Goal: Information Seeking & Learning: Compare options

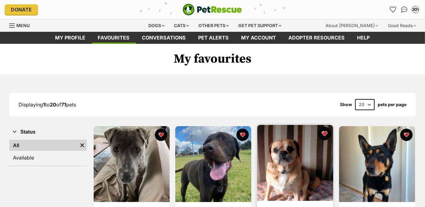
click at [326, 130] on button "favourite" at bounding box center [325, 134] width 14 height 14
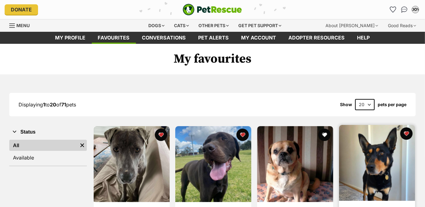
click at [383, 159] on img at bounding box center [377, 163] width 76 height 76
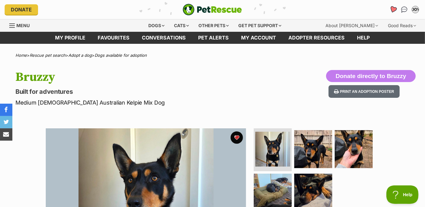
click at [391, 13] on link "Favourites" at bounding box center [393, 9] width 13 height 13
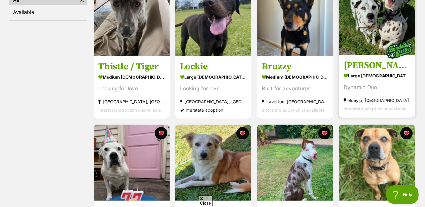
click at [350, 99] on div "Bunyip, [GEOGRAPHIC_DATA]" at bounding box center [377, 100] width 67 height 8
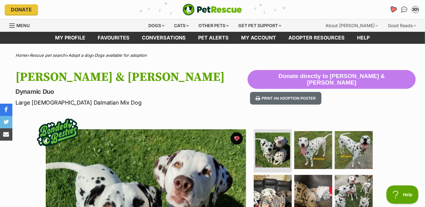
click at [396, 9] on icon "Favourites" at bounding box center [392, 9] width 7 height 7
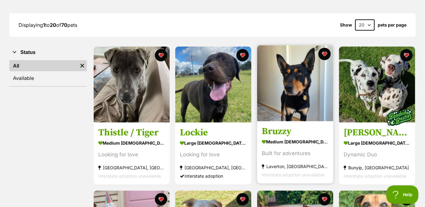
scroll to position [80, 0]
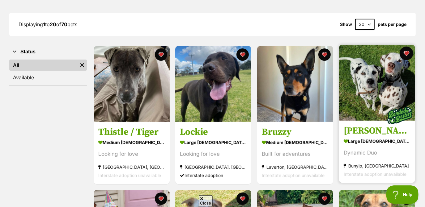
click at [408, 57] on button "favourite" at bounding box center [407, 54] width 14 height 14
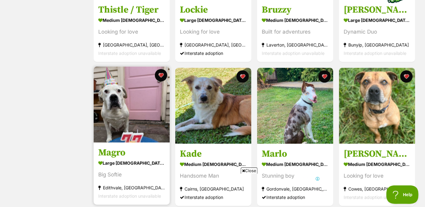
scroll to position [0, 0]
click at [103, 126] on img at bounding box center [132, 105] width 76 height 76
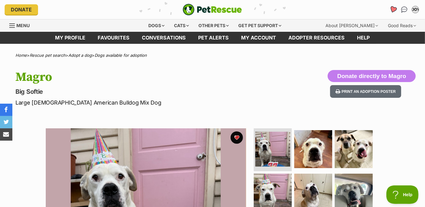
click at [393, 10] on icon "Favourites" at bounding box center [392, 9] width 7 height 7
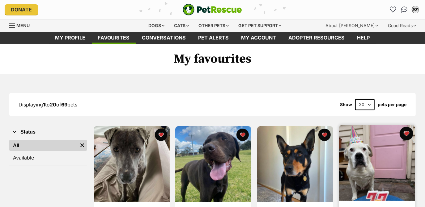
click at [407, 132] on button "favourite" at bounding box center [407, 134] width 14 height 14
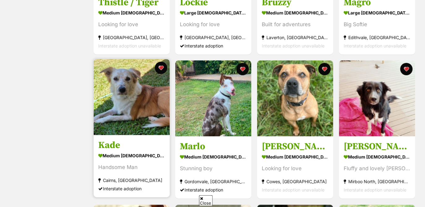
click at [116, 108] on img at bounding box center [132, 97] width 76 height 76
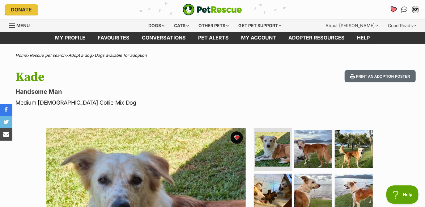
click at [395, 11] on icon "Favourites" at bounding box center [392, 9] width 7 height 7
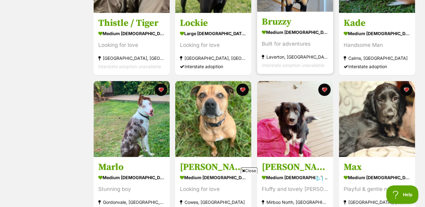
scroll to position [189, 0]
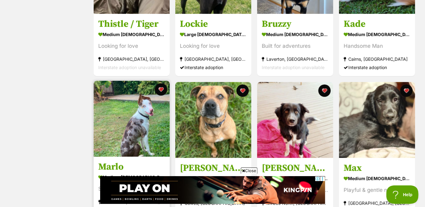
click at [124, 146] on img at bounding box center [132, 119] width 76 height 76
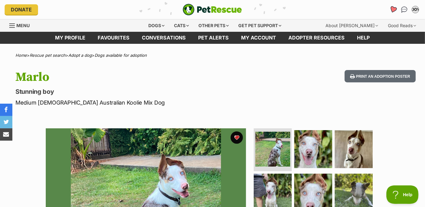
click at [391, 9] on icon "Favourites" at bounding box center [392, 9] width 7 height 7
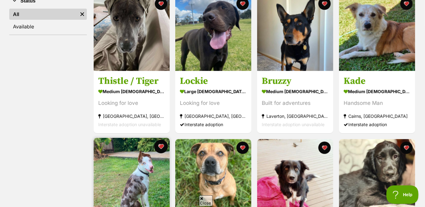
click at [161, 143] on button "favourite" at bounding box center [161, 147] width 14 height 14
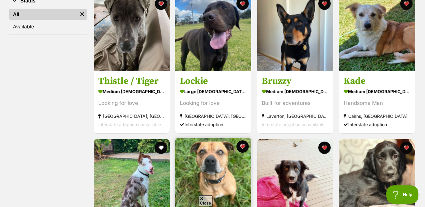
click at [208, 159] on img at bounding box center [213, 176] width 76 height 76
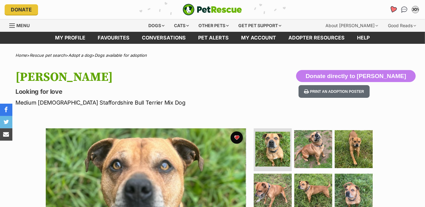
click at [394, 10] on icon "Favourites" at bounding box center [392, 9] width 7 height 7
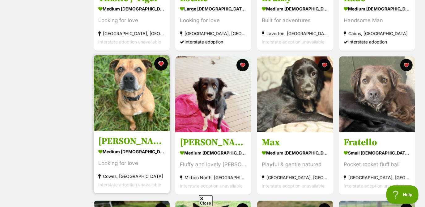
click at [160, 61] on button "favourite" at bounding box center [161, 64] width 14 height 14
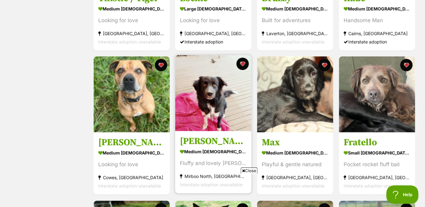
click at [214, 101] on img at bounding box center [213, 93] width 76 height 76
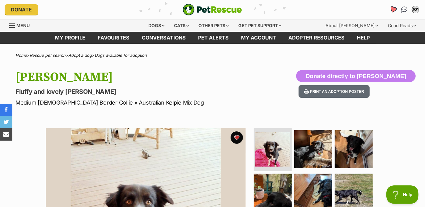
click at [391, 11] on icon "Favourites" at bounding box center [393, 10] width 8 height 8
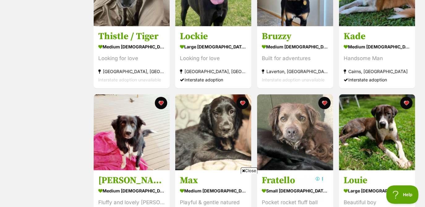
scroll to position [177, 0]
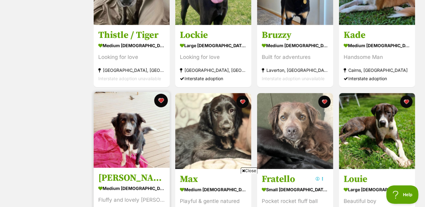
click at [161, 99] on button "favourite" at bounding box center [161, 101] width 14 height 14
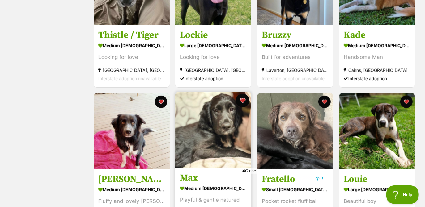
click at [245, 101] on button "favourite" at bounding box center [243, 101] width 14 height 14
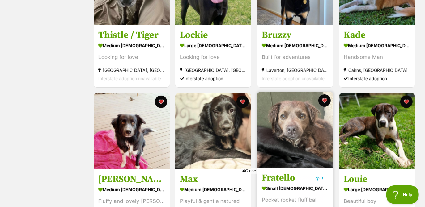
click at [292, 125] on img at bounding box center [295, 130] width 76 height 76
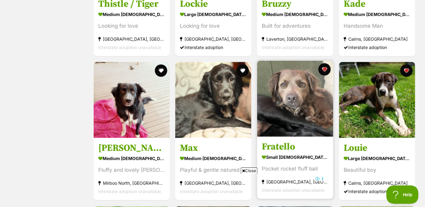
scroll to position [198, 0]
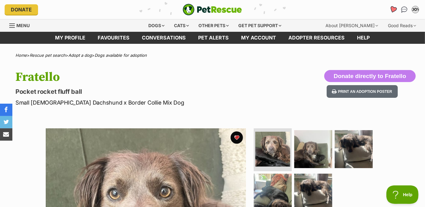
click at [393, 10] on icon "Favourites" at bounding box center [392, 9] width 7 height 7
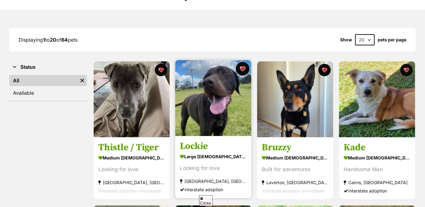
click at [247, 70] on button "favourite" at bounding box center [243, 69] width 14 height 14
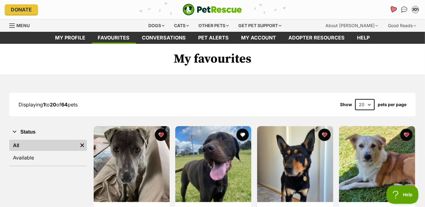
click at [392, 11] on icon "Favourites" at bounding box center [392, 9] width 7 height 7
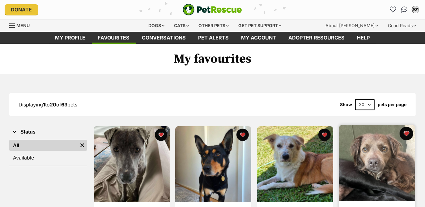
click at [405, 131] on button "favourite" at bounding box center [407, 134] width 14 height 14
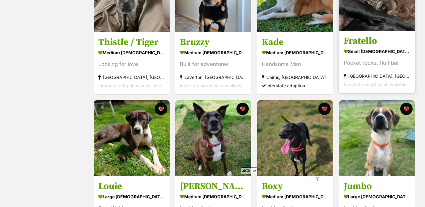
scroll to position [171, 0]
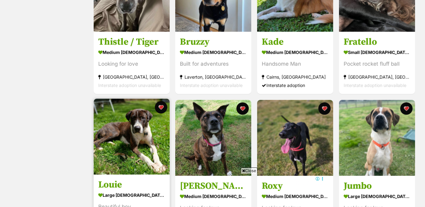
click at [156, 144] on img at bounding box center [132, 137] width 76 height 76
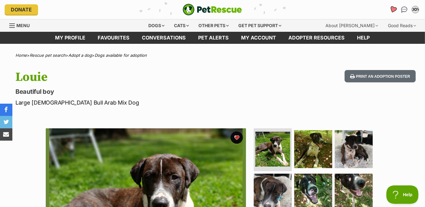
click at [391, 8] on icon "Favourites" at bounding box center [392, 9] width 7 height 7
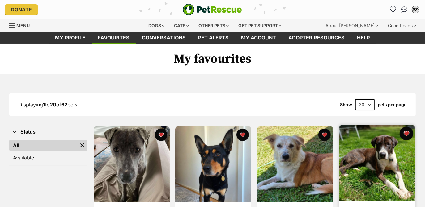
click at [406, 135] on button "favourite" at bounding box center [407, 134] width 14 height 14
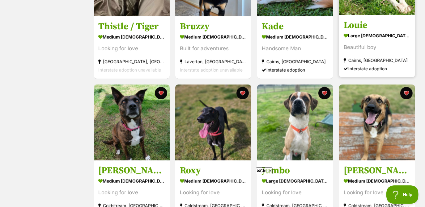
scroll to position [187, 0]
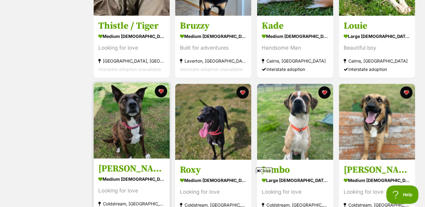
click at [134, 128] on img at bounding box center [132, 121] width 76 height 76
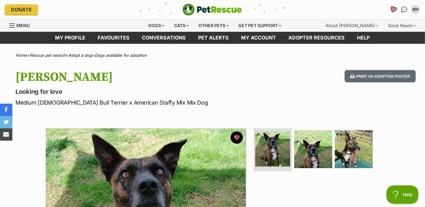
click at [393, 8] on icon "Favourites" at bounding box center [392, 9] width 7 height 7
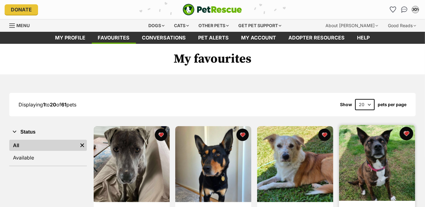
click at [406, 131] on button "favourite" at bounding box center [407, 134] width 14 height 14
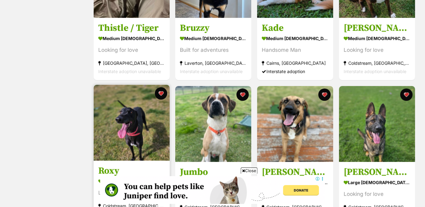
scroll to position [185, 0]
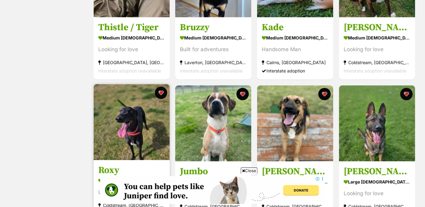
click at [141, 121] on img at bounding box center [132, 122] width 76 height 76
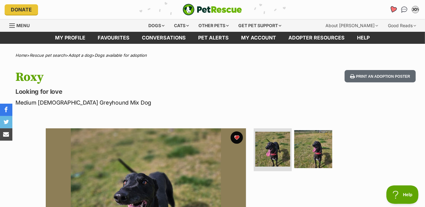
click at [393, 6] on link "Favourites" at bounding box center [393, 9] width 13 height 13
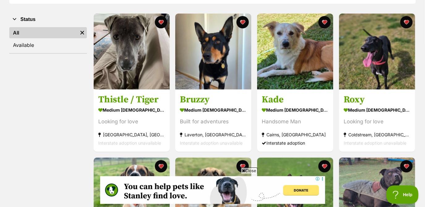
scroll to position [113, 0]
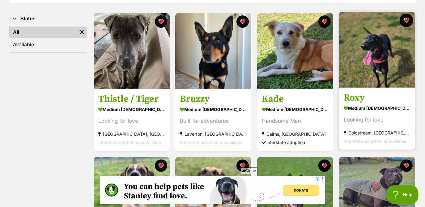
click at [405, 20] on button "favourite" at bounding box center [407, 21] width 14 height 14
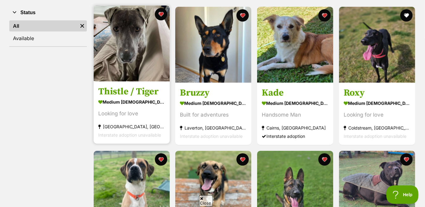
scroll to position [0, 0]
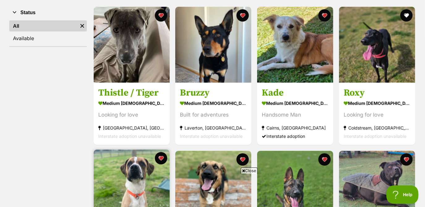
click at [121, 162] on img at bounding box center [132, 188] width 76 height 76
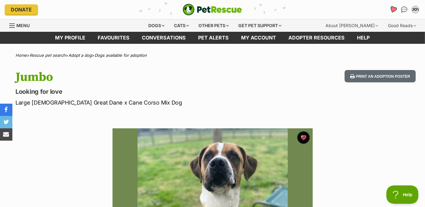
click at [389, 10] on link "Favourites" at bounding box center [393, 9] width 13 height 13
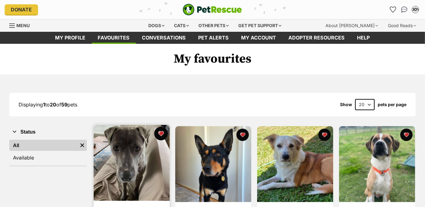
click at [163, 133] on button "favourite" at bounding box center [161, 134] width 14 height 14
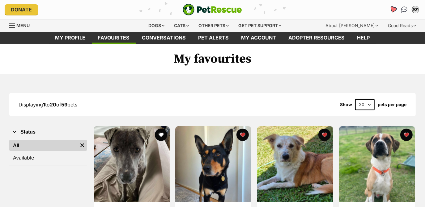
click at [393, 9] on icon "Favourites" at bounding box center [392, 9] width 7 height 7
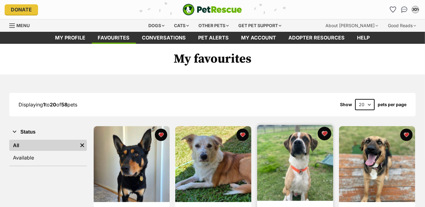
click at [322, 132] on button "favourite" at bounding box center [325, 134] width 14 height 14
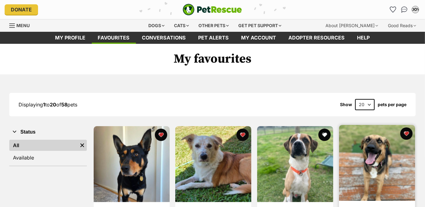
click at [374, 143] on img at bounding box center [377, 163] width 76 height 76
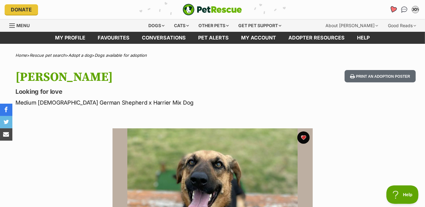
click at [393, 8] on icon "Favourites" at bounding box center [392, 9] width 7 height 7
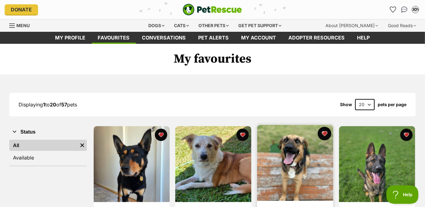
click at [325, 129] on button "favourite" at bounding box center [325, 134] width 14 height 14
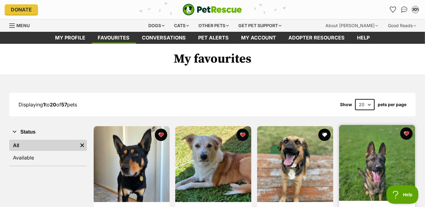
click at [360, 150] on img at bounding box center [377, 163] width 76 height 76
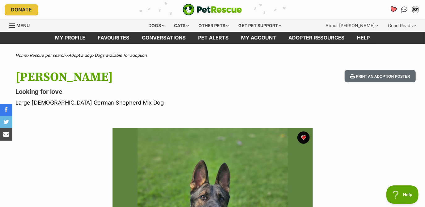
click at [392, 7] on icon "Favourites" at bounding box center [392, 9] width 7 height 7
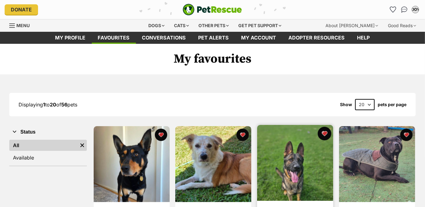
click at [320, 136] on button "favourite" at bounding box center [325, 134] width 14 height 14
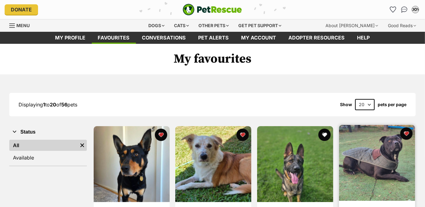
click at [358, 146] on img at bounding box center [377, 163] width 76 height 76
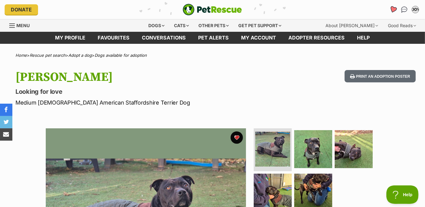
click at [394, 8] on icon "Favourites" at bounding box center [392, 9] width 7 height 7
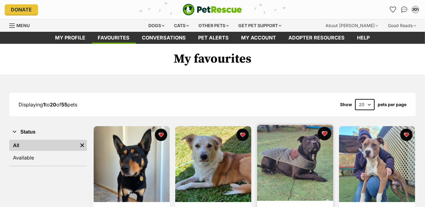
click at [325, 134] on button "favourite" at bounding box center [325, 134] width 14 height 14
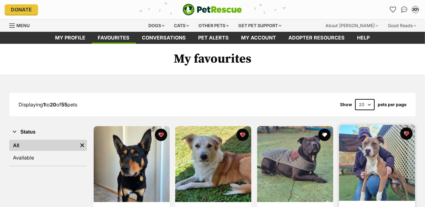
click at [373, 148] on img at bounding box center [377, 163] width 76 height 76
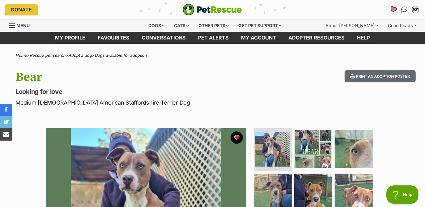
click at [394, 10] on icon "Favourites" at bounding box center [392, 9] width 7 height 7
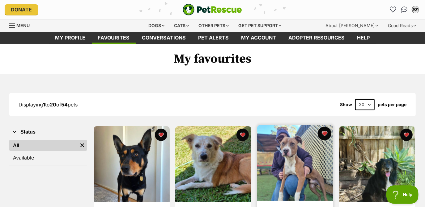
click at [321, 135] on button "favourite" at bounding box center [325, 134] width 14 height 14
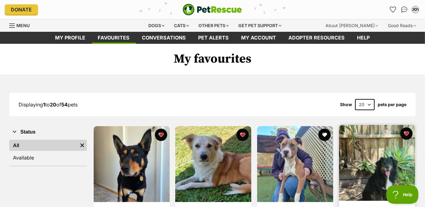
click at [372, 157] on img at bounding box center [377, 163] width 76 height 76
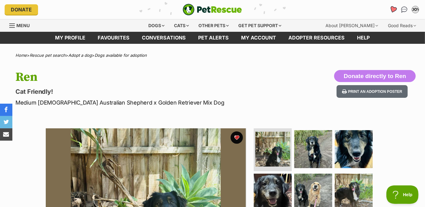
click at [393, 9] on icon "Favourites" at bounding box center [392, 9] width 7 height 7
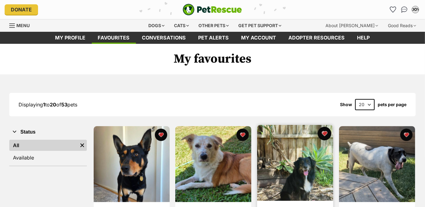
click at [325, 131] on button "favourite" at bounding box center [325, 134] width 14 height 14
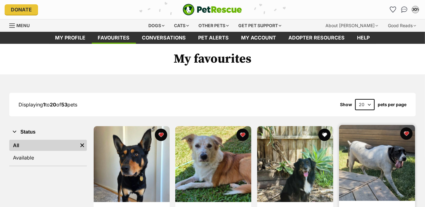
click at [382, 164] on img at bounding box center [377, 163] width 76 height 76
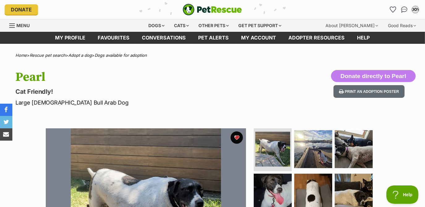
click at [398, 11] on li "Account quick links" at bounding box center [393, 10] width 10 height 10
drag, startPoint x: 398, startPoint y: 11, endPoint x: 394, endPoint y: 9, distance: 4.6
click at [394, 9] on icon "Favourites" at bounding box center [392, 9] width 7 height 7
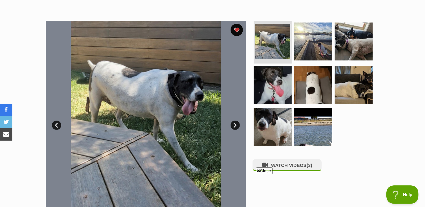
scroll to position [108, 0]
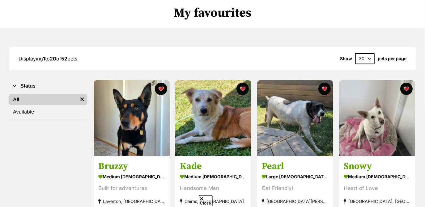
scroll to position [56, 0]
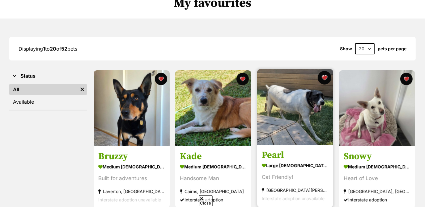
click at [325, 78] on button "favourite" at bounding box center [325, 78] width 14 height 14
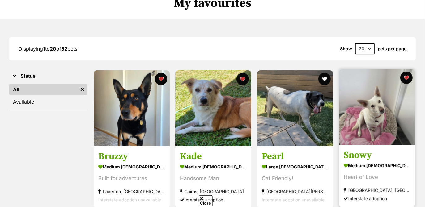
click at [369, 112] on img at bounding box center [377, 107] width 76 height 76
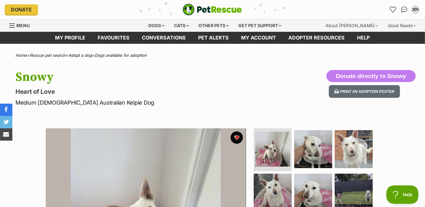
click at [392, 15] on div "Donate PetRescue home OOY My account OOY Ouchthathurt42 On You Tube Edit profil…" at bounding box center [213, 9] width 416 height 19
click at [394, 11] on icon "Favourites" at bounding box center [392, 9] width 7 height 7
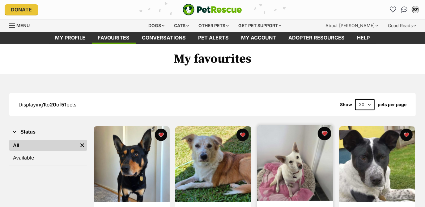
click at [322, 131] on button "favourite" at bounding box center [325, 134] width 14 height 14
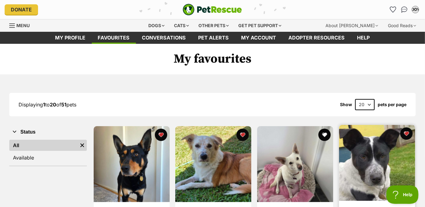
click at [367, 151] on img at bounding box center [377, 163] width 76 height 76
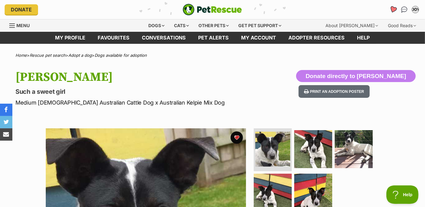
click at [394, 11] on icon "Favourites" at bounding box center [392, 9] width 7 height 7
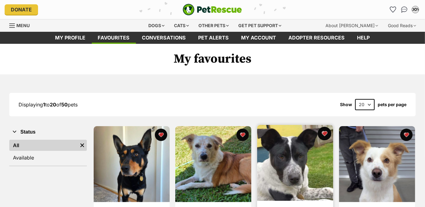
click at [323, 132] on button "favourite" at bounding box center [325, 134] width 14 height 14
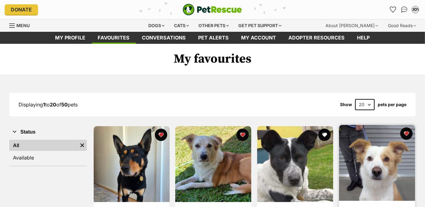
click at [365, 150] on img at bounding box center [377, 163] width 76 height 76
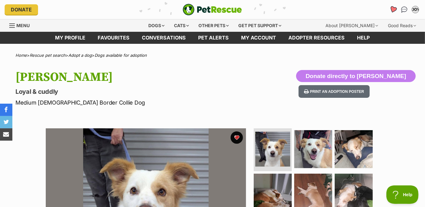
click at [396, 12] on link "Favourites" at bounding box center [393, 9] width 13 height 13
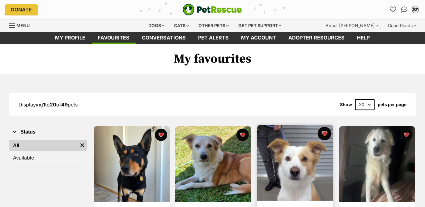
click at [326, 139] on button "favourite" at bounding box center [325, 134] width 14 height 14
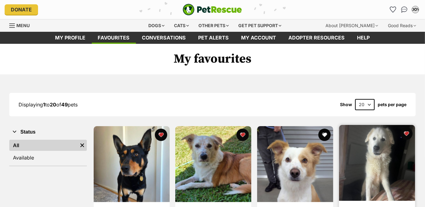
click at [369, 165] on img at bounding box center [377, 163] width 76 height 76
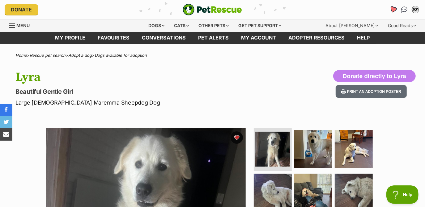
click at [394, 13] on icon "Favourites" at bounding box center [393, 10] width 8 height 8
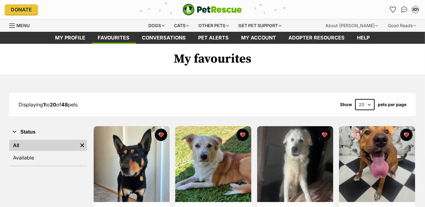
click at [385, 155] on img at bounding box center [377, 164] width 76 height 76
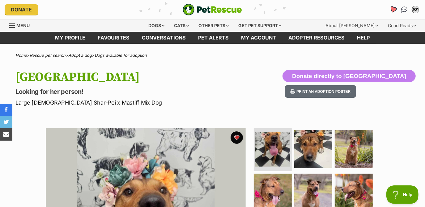
click at [394, 11] on icon "Favourites" at bounding box center [392, 9] width 7 height 7
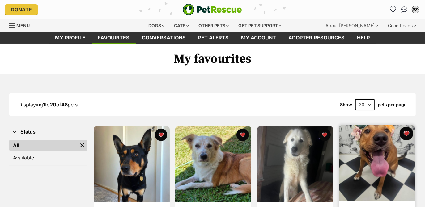
click at [408, 134] on button "favourite" at bounding box center [407, 134] width 14 height 14
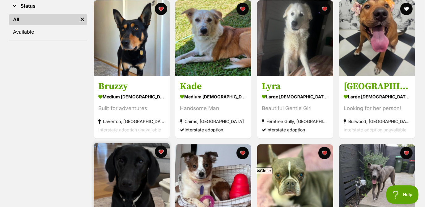
click at [115, 158] on img at bounding box center [132, 181] width 76 height 76
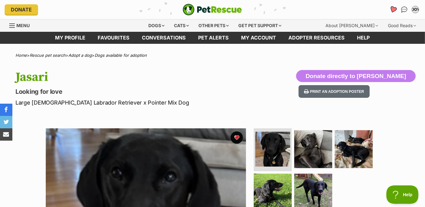
click at [394, 8] on icon "Favourites" at bounding box center [392, 9] width 7 height 7
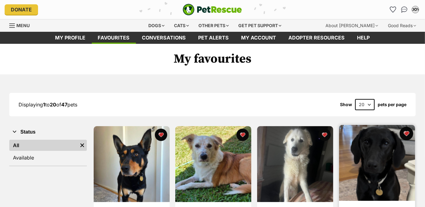
click at [408, 133] on button "favourite" at bounding box center [407, 134] width 14 height 14
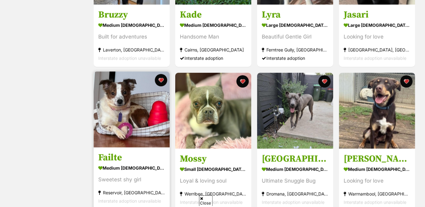
click at [134, 124] on img at bounding box center [132, 110] width 76 height 76
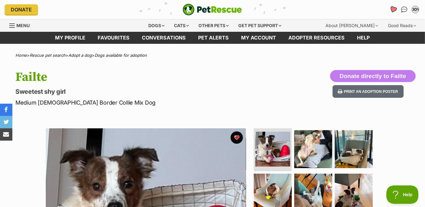
click at [394, 9] on icon "Favourites" at bounding box center [392, 9] width 7 height 7
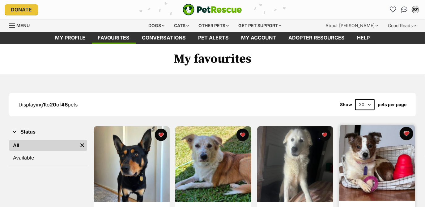
click at [405, 131] on button "favourite" at bounding box center [407, 134] width 14 height 14
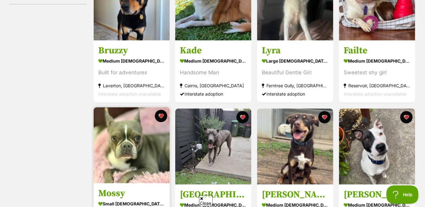
click at [132, 145] on img at bounding box center [132, 146] width 76 height 76
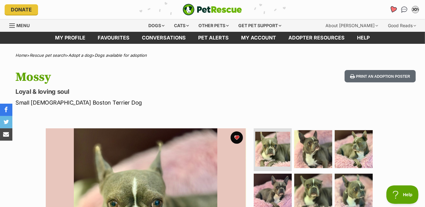
click at [392, 10] on icon "Favourites" at bounding box center [392, 9] width 7 height 7
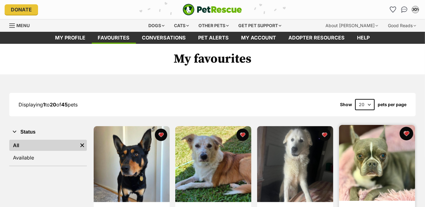
click at [405, 132] on button "favourite" at bounding box center [407, 134] width 14 height 14
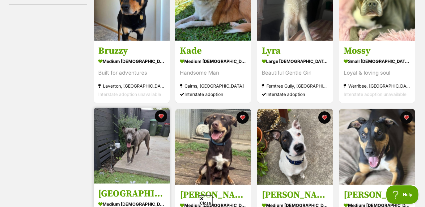
click at [138, 131] on img at bounding box center [132, 146] width 76 height 76
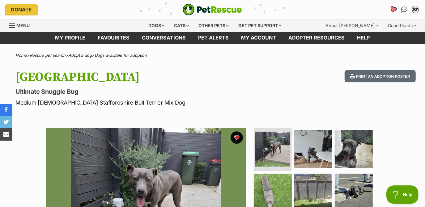
click at [395, 7] on icon "Favourites" at bounding box center [393, 10] width 8 height 8
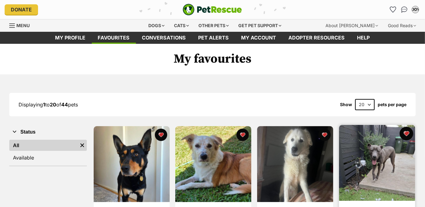
click at [404, 135] on button "favourite" at bounding box center [407, 134] width 14 height 14
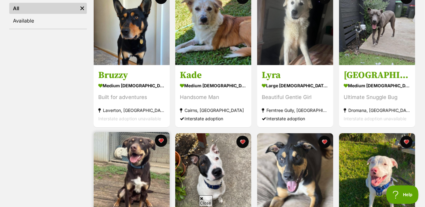
click at [126, 161] on img at bounding box center [132, 170] width 76 height 76
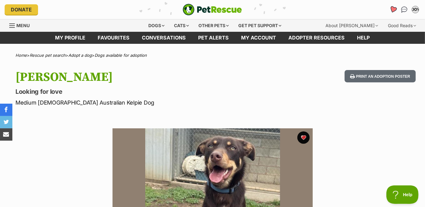
click at [391, 8] on icon "Favourites" at bounding box center [392, 9] width 7 height 7
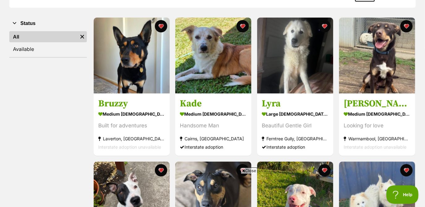
scroll to position [108, 0]
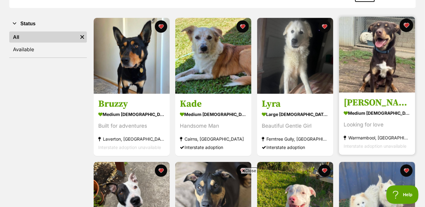
click at [404, 26] on button "favourite" at bounding box center [407, 26] width 14 height 14
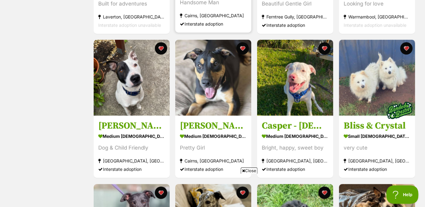
scroll to position [232, 0]
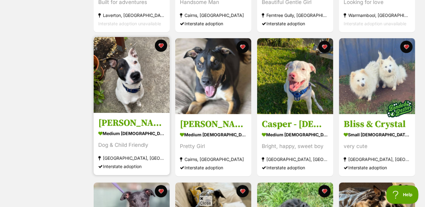
click at [123, 55] on img at bounding box center [132, 75] width 76 height 76
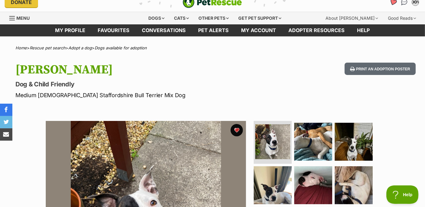
click at [394, 5] on icon "Favourites" at bounding box center [393, 2] width 8 height 8
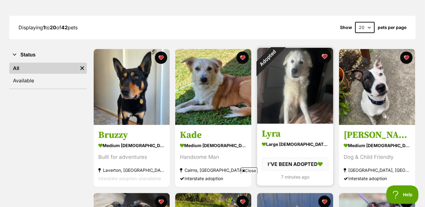
click at [326, 55] on button "favourite" at bounding box center [325, 57] width 14 height 14
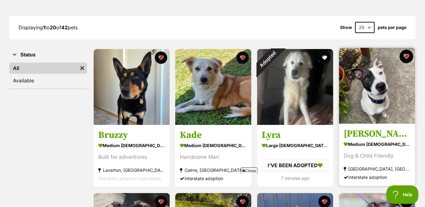
click at [405, 56] on button "favourite" at bounding box center [407, 57] width 14 height 14
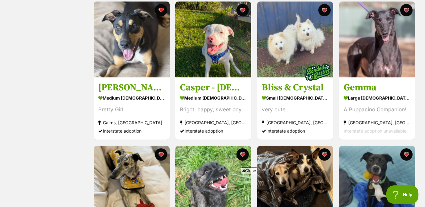
scroll to position [258, 0]
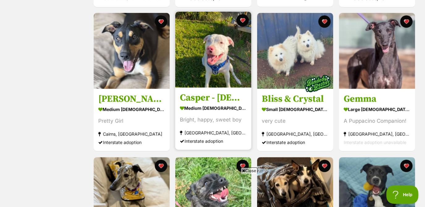
click at [236, 26] on img at bounding box center [213, 50] width 76 height 76
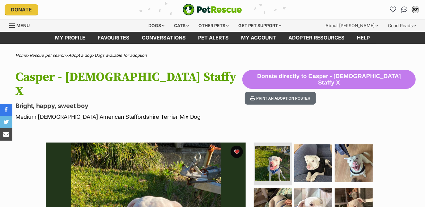
click at [386, 4] on div "Donate PetRescue home OOY My account OOY Ouchthathurt42 On You Tube Edit profil…" at bounding box center [213, 9] width 416 height 19
click at [387, 8] on div "OOY My account OOY Ouchthathurt42 On You Tube Edit profile Log out Pet alerts P…" at bounding box center [351, 10] width 138 height 10
click at [395, 9] on icon "Favourites" at bounding box center [392, 9] width 7 height 7
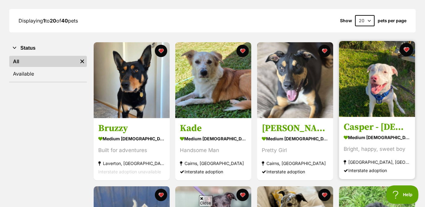
click at [410, 48] on button "favourite" at bounding box center [407, 50] width 14 height 14
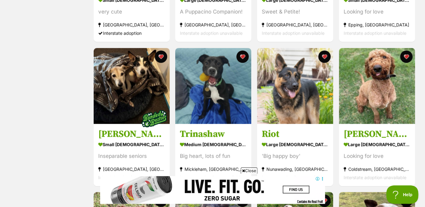
scroll to position [367, 0]
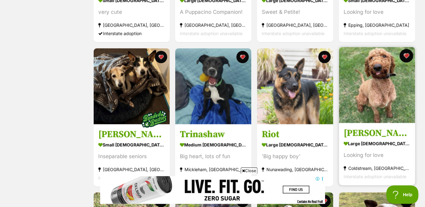
click at [404, 56] on button "favourite" at bounding box center [407, 56] width 14 height 14
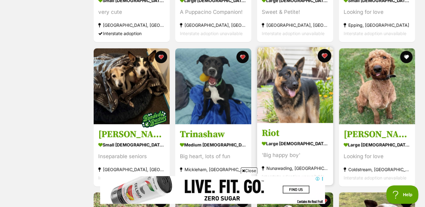
click at [321, 55] on button "favourite" at bounding box center [325, 56] width 14 height 14
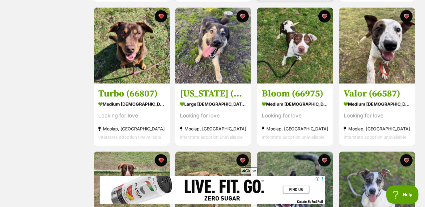
scroll to position [552, 0]
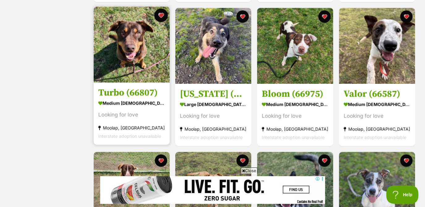
click at [159, 12] on button "favourite" at bounding box center [161, 16] width 14 height 14
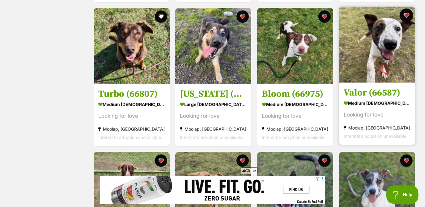
click at [409, 14] on button "favourite" at bounding box center [407, 16] width 14 height 14
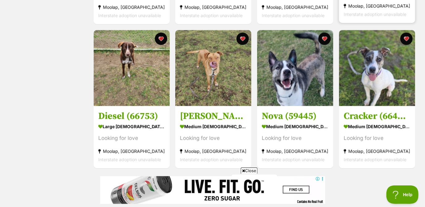
scroll to position [675, 0]
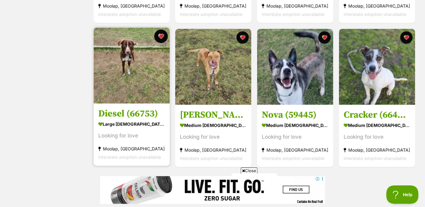
click at [160, 38] on button "favourite" at bounding box center [161, 37] width 14 height 14
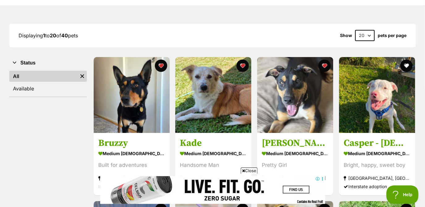
scroll to position [0, 0]
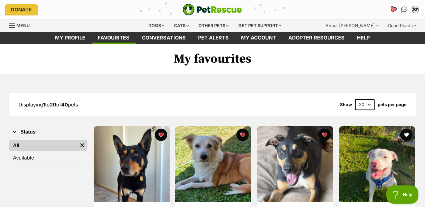
click at [391, 11] on icon "Favourites" at bounding box center [392, 9] width 7 height 7
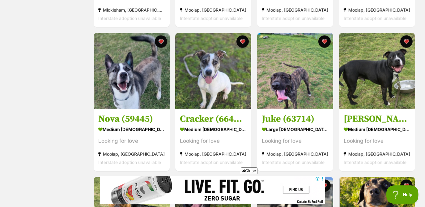
scroll to position [526, 0]
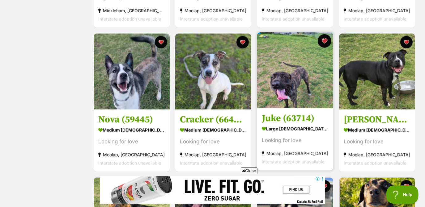
click at [328, 41] on button "favourite" at bounding box center [325, 41] width 14 height 14
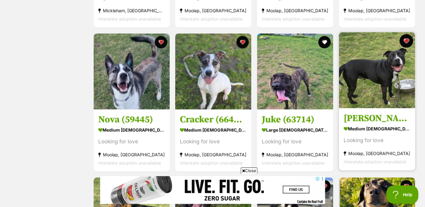
click at [410, 40] on button "favourite" at bounding box center [407, 41] width 14 height 14
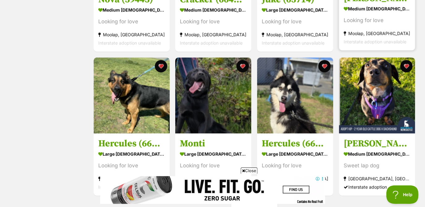
scroll to position [660, 0]
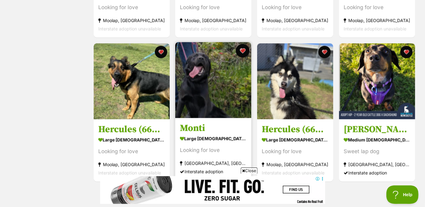
click at [240, 50] on button "favourite" at bounding box center [243, 51] width 14 height 14
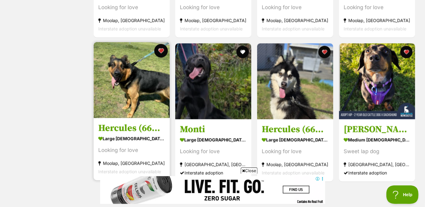
click at [162, 49] on button "favourite" at bounding box center [161, 51] width 14 height 14
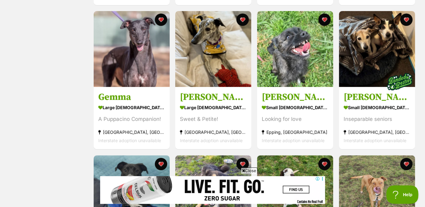
scroll to position [0, 0]
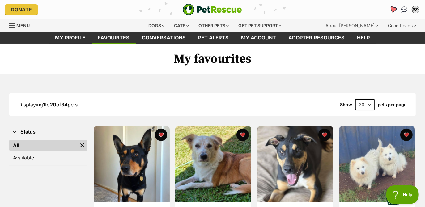
click at [390, 12] on link "Favourites" at bounding box center [393, 9] width 13 height 13
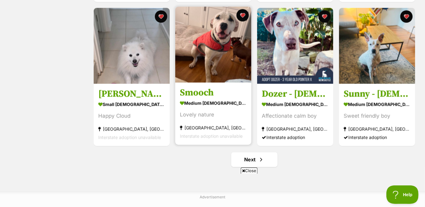
scroll to position [689, 0]
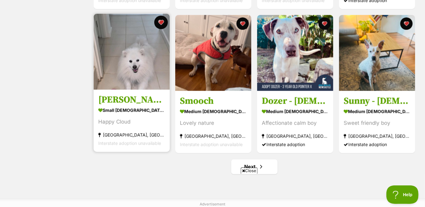
click at [162, 20] on button "favourite" at bounding box center [161, 23] width 14 height 14
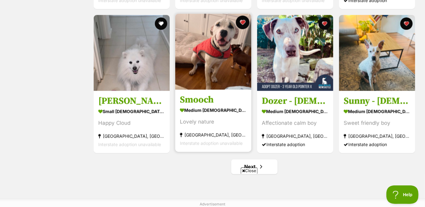
click at [240, 24] on button "favourite" at bounding box center [243, 23] width 14 height 14
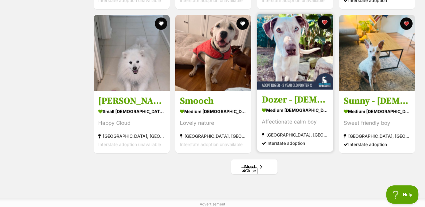
click at [322, 25] on button "favourite" at bounding box center [325, 23] width 14 height 14
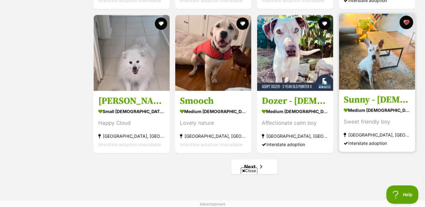
click at [402, 24] on button "favourite" at bounding box center [407, 23] width 14 height 14
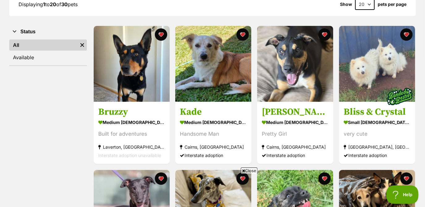
scroll to position [0, 0]
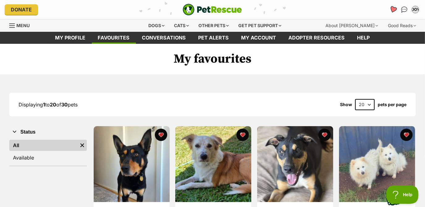
click at [395, 11] on icon "Favourites" at bounding box center [392, 9] width 7 height 7
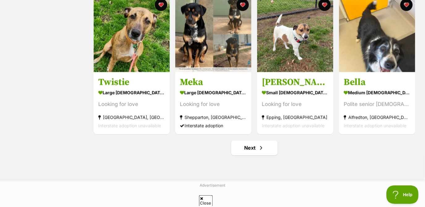
scroll to position [674, 0]
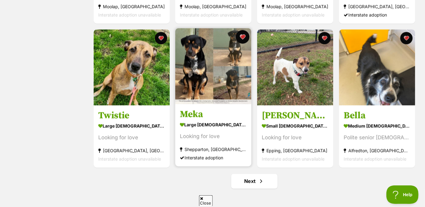
click at [247, 36] on button "favourite" at bounding box center [243, 37] width 14 height 14
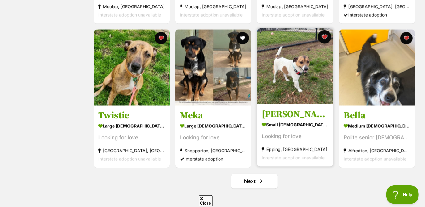
scroll to position [0, 0]
click at [327, 37] on button "favourite" at bounding box center [325, 37] width 14 height 14
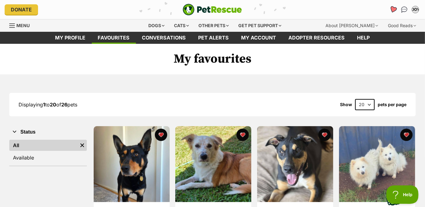
click at [395, 9] on icon "Favourites" at bounding box center [392, 9] width 7 height 7
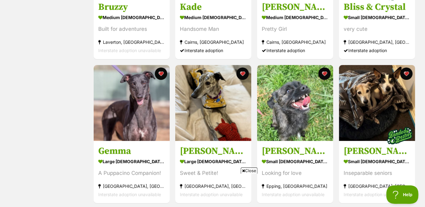
scroll to position [528, 0]
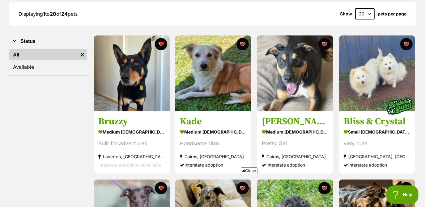
scroll to position [91, 0]
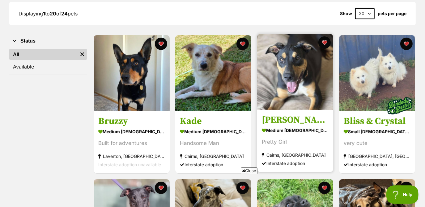
click at [298, 94] on img at bounding box center [295, 72] width 76 height 76
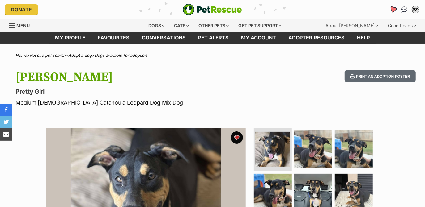
click at [390, 6] on link "Favourites" at bounding box center [393, 9] width 13 height 13
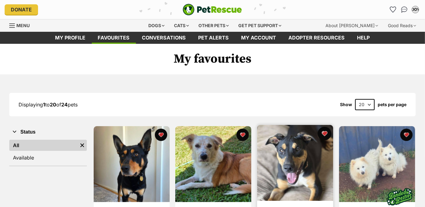
click at [326, 133] on button "favourite" at bounding box center [325, 134] width 14 height 14
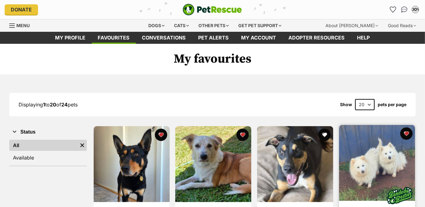
click at [365, 150] on img at bounding box center [377, 163] width 76 height 76
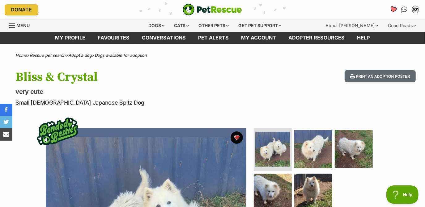
click at [395, 7] on icon "Favourites" at bounding box center [393, 10] width 8 height 8
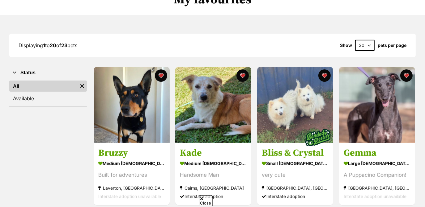
scroll to position [59, 0]
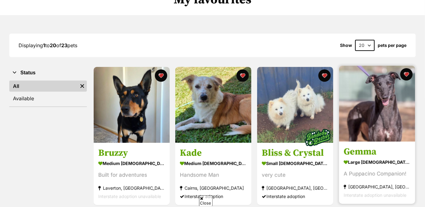
click at [370, 118] on img at bounding box center [377, 104] width 76 height 76
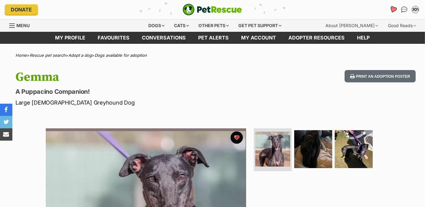
click at [395, 7] on icon "Favourites" at bounding box center [393, 10] width 8 height 8
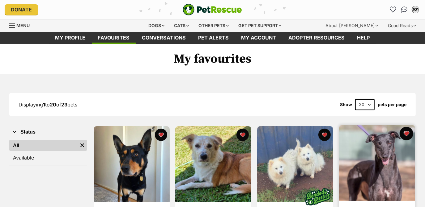
click at [407, 132] on button "favourite" at bounding box center [407, 134] width 14 height 14
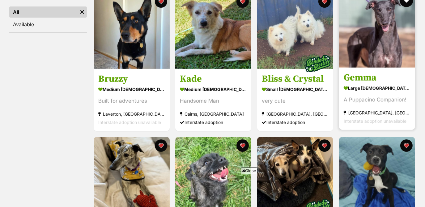
scroll to position [147, 0]
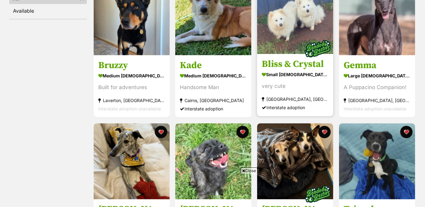
click at [312, 40] on img at bounding box center [317, 48] width 31 height 31
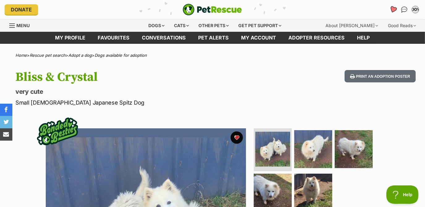
click at [388, 10] on link "Favourites" at bounding box center [393, 9] width 13 height 13
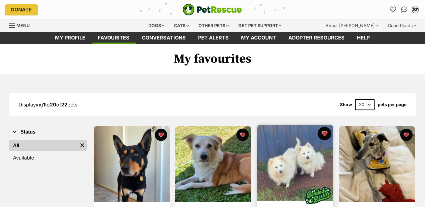
click at [325, 129] on button "favourite" at bounding box center [325, 134] width 14 height 14
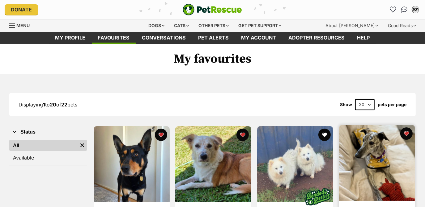
click at [380, 151] on img at bounding box center [377, 163] width 76 height 76
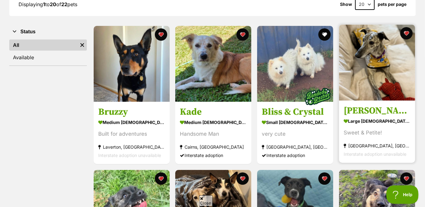
scroll to position [100, 0]
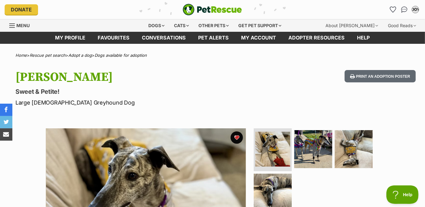
click at [393, 4] on div "Donate PetRescue home OOY My account OOY Ouchthathurt42 On You Tube Edit profil…" at bounding box center [213, 9] width 416 height 19
click at [393, 5] on link "Favourites" at bounding box center [393, 9] width 13 height 13
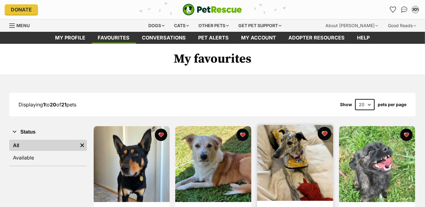
click at [328, 133] on button "favourite" at bounding box center [325, 134] width 14 height 14
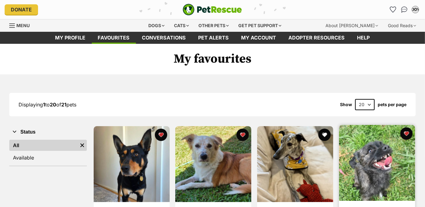
click at [387, 150] on img at bounding box center [377, 163] width 76 height 76
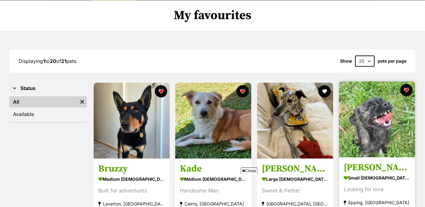
scroll to position [57, 0]
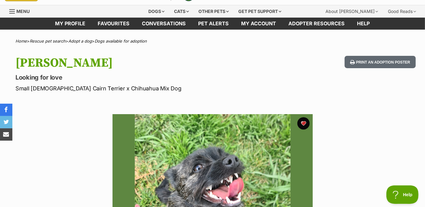
scroll to position [4, 0]
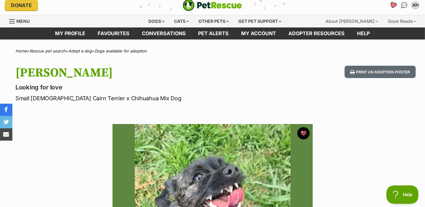
click at [394, 7] on icon "Favourites" at bounding box center [392, 5] width 7 height 7
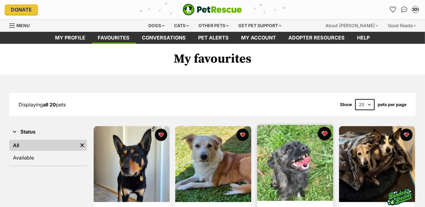
click at [327, 133] on button "favourite" at bounding box center [325, 134] width 14 height 14
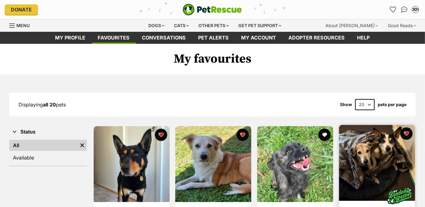
click at [364, 154] on img at bounding box center [377, 163] width 76 height 76
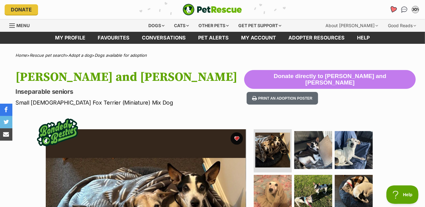
click at [395, 6] on link "Favourites" at bounding box center [393, 9] width 13 height 13
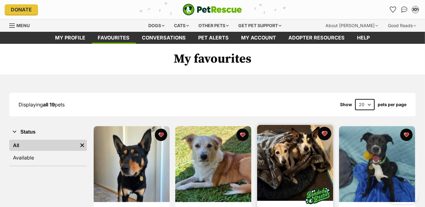
click at [322, 134] on button "favourite" at bounding box center [325, 134] width 14 height 14
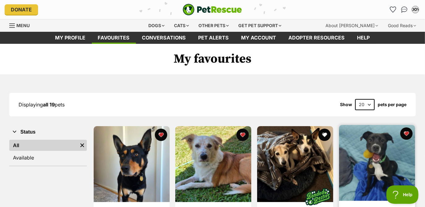
click at [359, 150] on img at bounding box center [377, 163] width 76 height 76
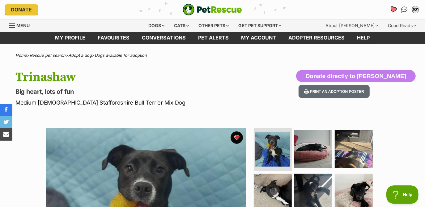
click at [390, 13] on link "Favourites" at bounding box center [393, 9] width 13 height 13
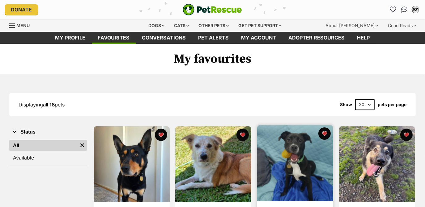
click at [322, 125] on div "Trinashaw medium [DEMOGRAPHIC_DATA] Dog Big heart, lots of fun [GEOGRAPHIC_DATA…" at bounding box center [295, 195] width 77 height 140
click at [325, 129] on button "favourite" at bounding box center [325, 134] width 14 height 14
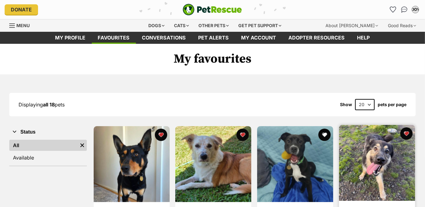
click at [350, 142] on img at bounding box center [377, 163] width 76 height 76
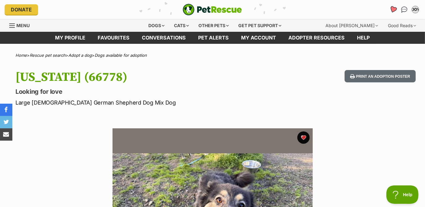
click at [395, 13] on icon "Favourites" at bounding box center [393, 10] width 8 height 8
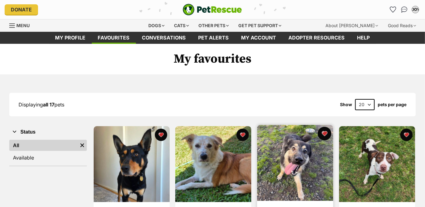
click at [328, 130] on button "favourite" at bounding box center [325, 134] width 14 height 14
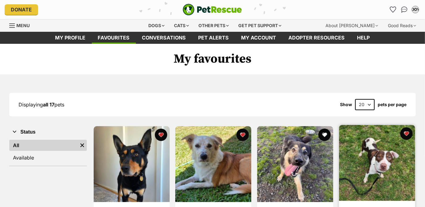
click at [355, 142] on img at bounding box center [377, 163] width 76 height 76
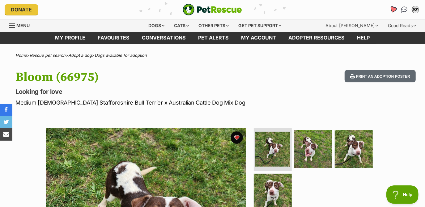
click at [394, 5] on link "Favourites" at bounding box center [393, 9] width 13 height 13
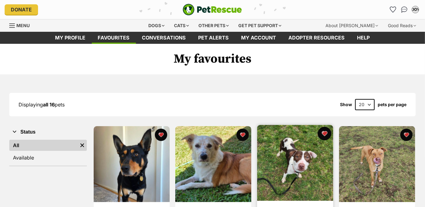
click at [323, 130] on button "favourite" at bounding box center [325, 134] width 14 height 14
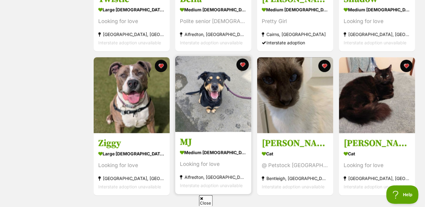
click at [239, 140] on h3 "MJ" at bounding box center [213, 143] width 67 height 12
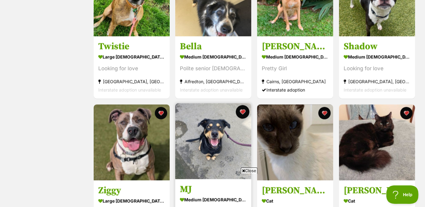
click at [240, 112] on button "favourite" at bounding box center [243, 112] width 14 height 14
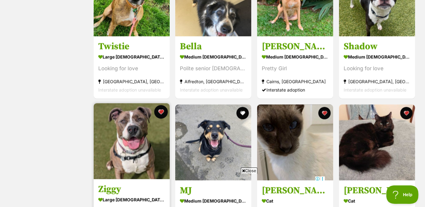
click at [162, 112] on button "favourite" at bounding box center [161, 112] width 14 height 14
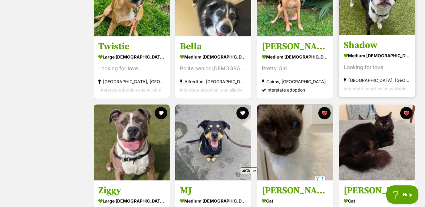
click at [376, 41] on h3 "Shadow" at bounding box center [377, 46] width 67 height 12
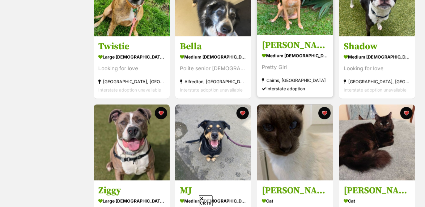
scroll to position [371, 0]
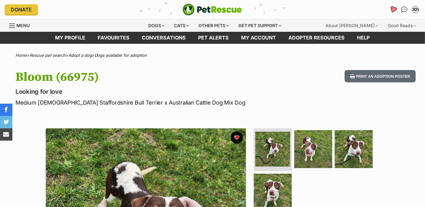
click at [392, 7] on icon "Favourites" at bounding box center [392, 9] width 7 height 7
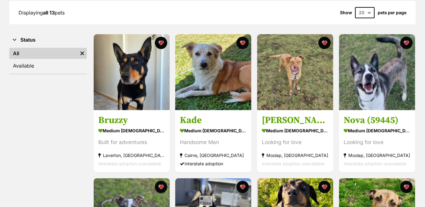
scroll to position [92, 0]
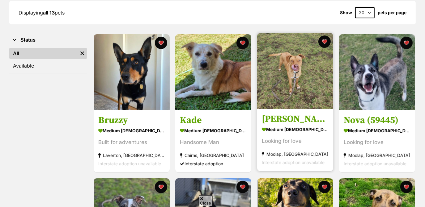
click at [303, 109] on link at bounding box center [295, 107] width 76 height 6
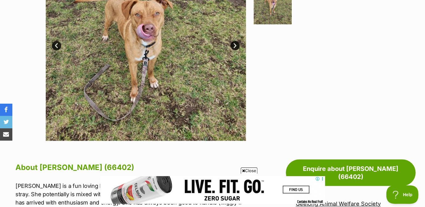
scroll to position [151, 0]
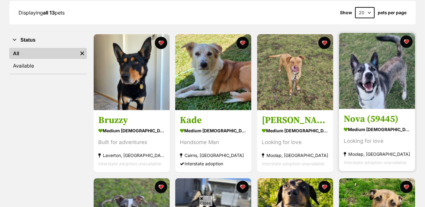
click at [356, 91] on img at bounding box center [377, 71] width 76 height 76
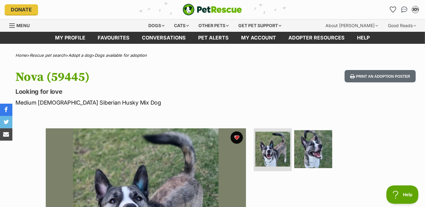
drag, startPoint x: 346, startPoint y: 66, endPoint x: 344, endPoint y: 67, distance: 3.2
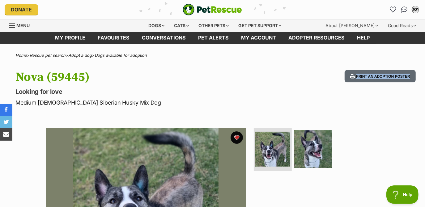
drag, startPoint x: 351, startPoint y: 58, endPoint x: 410, endPoint y: 54, distance: 58.2
click at [410, 54] on div "Home > Rescue pet search > Adopt a dog > Dogs available for adoption" at bounding box center [212, 55] width 425 height 5
click at [396, 10] on icon "Favourites" at bounding box center [392, 9] width 7 height 7
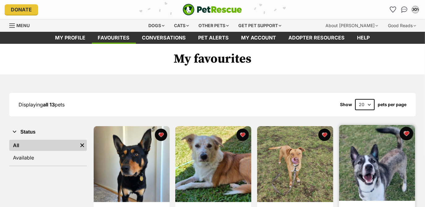
click at [404, 132] on button "favourite" at bounding box center [407, 134] width 14 height 14
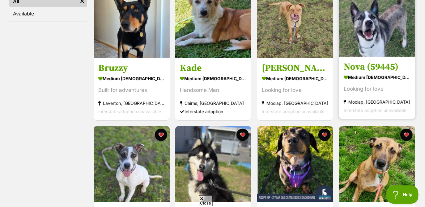
scroll to position [145, 0]
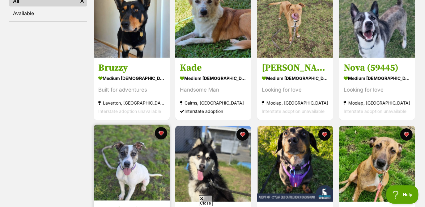
click at [142, 151] on img at bounding box center [132, 163] width 76 height 76
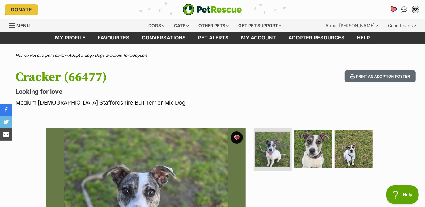
click at [390, 6] on link "Favourites" at bounding box center [393, 9] width 13 height 13
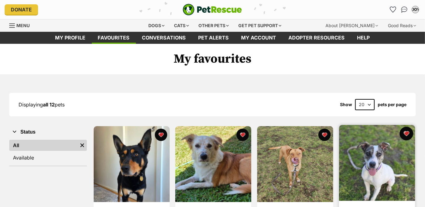
click at [407, 135] on button "favourite" at bounding box center [407, 134] width 14 height 14
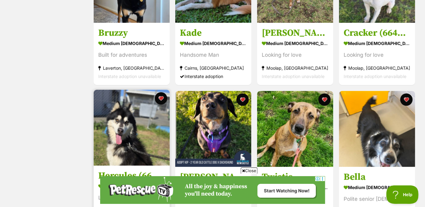
click at [136, 127] on img at bounding box center [132, 128] width 76 height 76
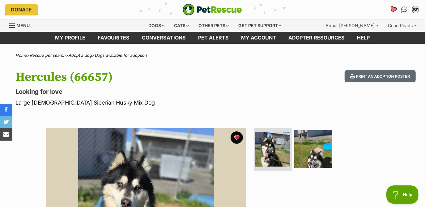
click at [389, 12] on link "Favourites" at bounding box center [393, 9] width 13 height 13
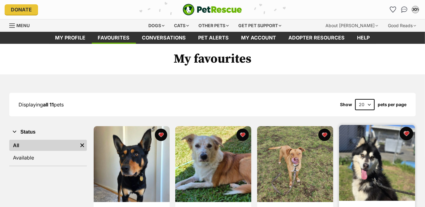
click at [405, 132] on button "favourite" at bounding box center [407, 134] width 14 height 14
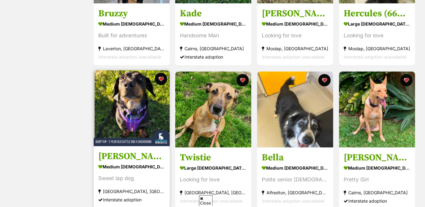
click at [148, 152] on h3 "[PERSON_NAME] - [DEMOGRAPHIC_DATA] Cattle Dog X Dachshund" at bounding box center [131, 157] width 67 height 12
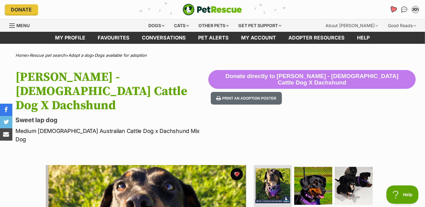
click at [391, 6] on link "Favourites" at bounding box center [393, 9] width 13 height 13
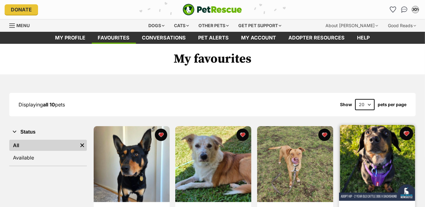
click at [407, 135] on button "favourite" at bounding box center [407, 134] width 14 height 14
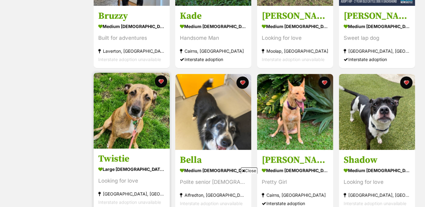
click at [133, 150] on div "Twistie large female Dog Looking for love Trafalgar, VIC Interstate adoption un…" at bounding box center [131, 142] width 77 height 140
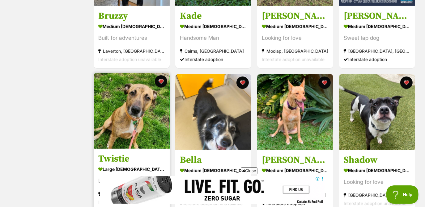
click at [127, 109] on img at bounding box center [132, 111] width 76 height 76
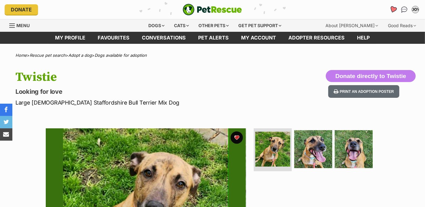
click at [393, 13] on icon "Favourites" at bounding box center [393, 10] width 8 height 8
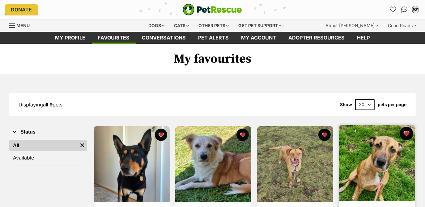
click at [406, 131] on button "favourite" at bounding box center [407, 134] width 14 height 14
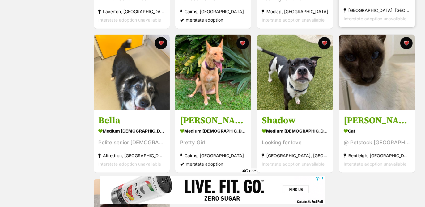
scroll to position [237, 0]
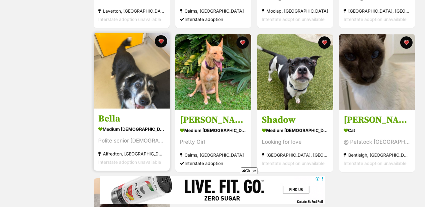
click at [109, 108] on img at bounding box center [132, 71] width 76 height 76
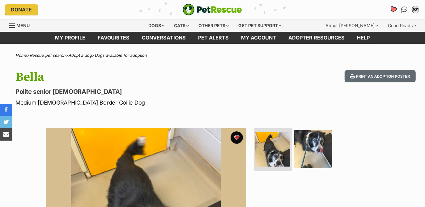
click at [395, 8] on icon "Favourites" at bounding box center [392, 9] width 7 height 7
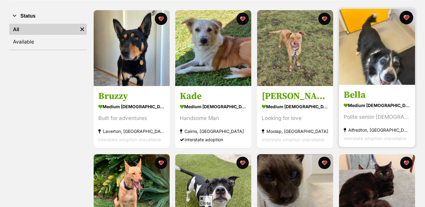
click at [408, 15] on button "favourite" at bounding box center [407, 18] width 14 height 14
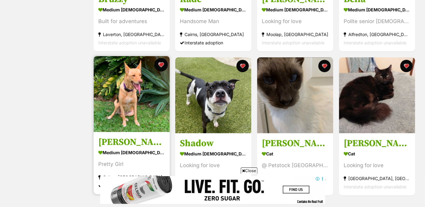
click at [159, 65] on button "favourite" at bounding box center [161, 65] width 14 height 14
click at [137, 84] on img at bounding box center [132, 94] width 76 height 76
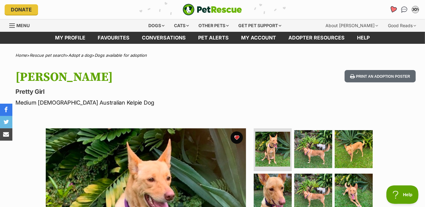
click at [391, 8] on icon "Favourites" at bounding box center [392, 9] width 7 height 7
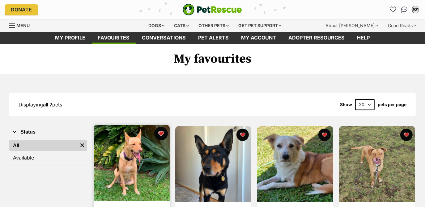
click at [161, 134] on button "favourite" at bounding box center [161, 134] width 14 height 14
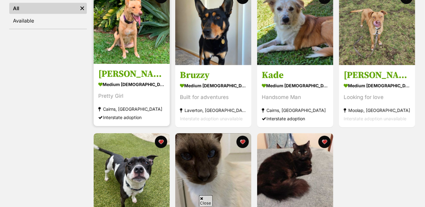
scroll to position [138, 0]
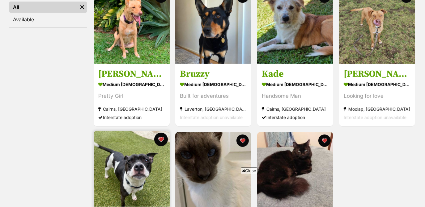
click at [162, 138] on button "favourite" at bounding box center [161, 140] width 14 height 14
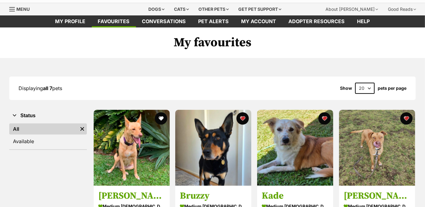
scroll to position [0, 0]
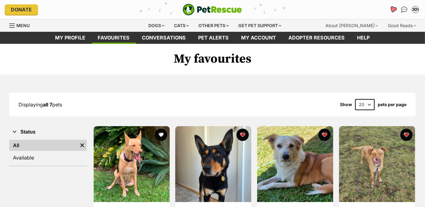
click at [394, 12] on icon "Favourites" at bounding box center [393, 10] width 8 height 8
